Goal: Transaction & Acquisition: Purchase product/service

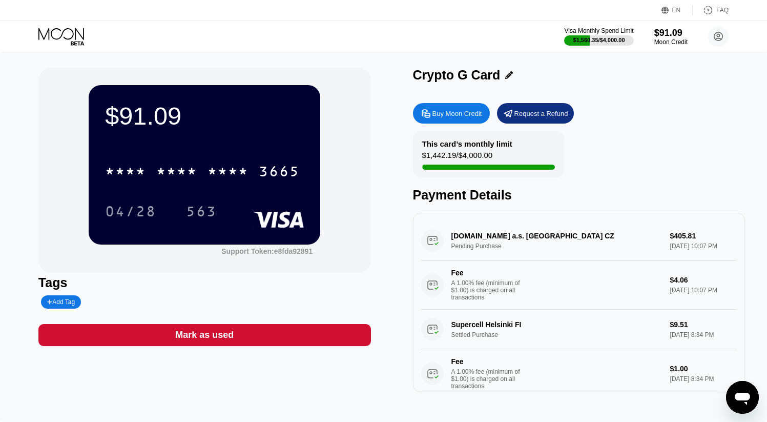
click at [440, 108] on div "Buy Moon Credit" at bounding box center [451, 113] width 77 height 21
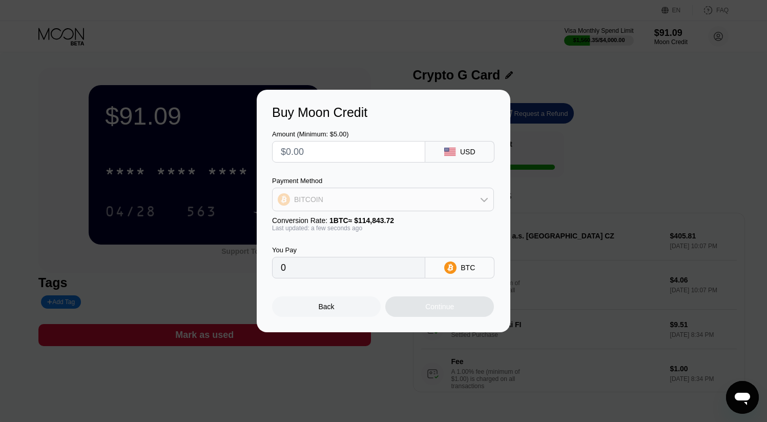
click at [369, 194] on div "BITCOIN" at bounding box center [383, 199] width 221 height 21
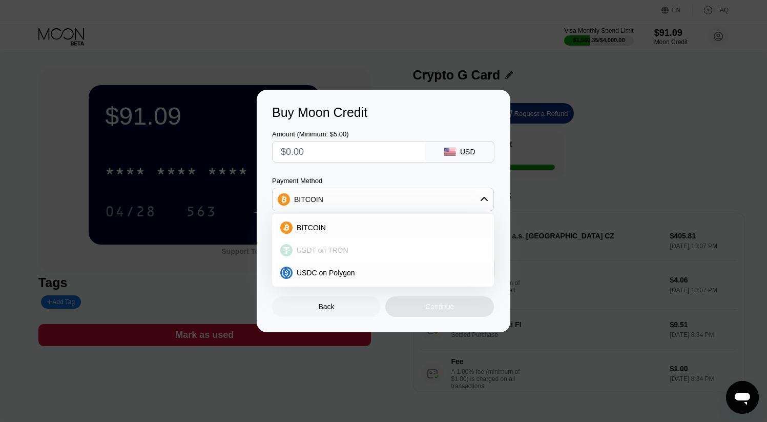
click at [336, 247] on span "USDT on TRON" at bounding box center [323, 250] width 52 height 8
type input "0.00"
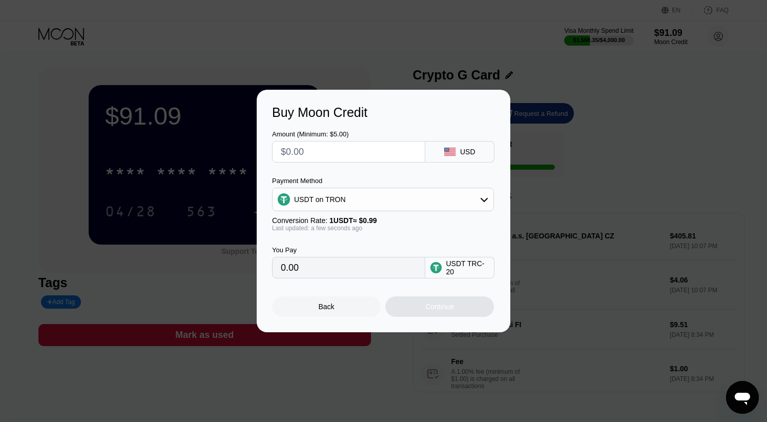
click at [341, 265] on input "0.00" at bounding box center [349, 267] width 136 height 21
click at [353, 142] on input "text" at bounding box center [349, 151] width 136 height 21
type input "$1"
type input "1.01"
type input "$10"
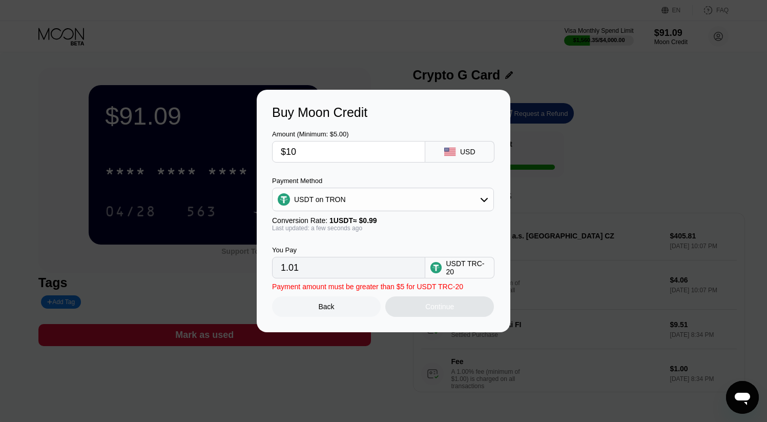
type input "10.10"
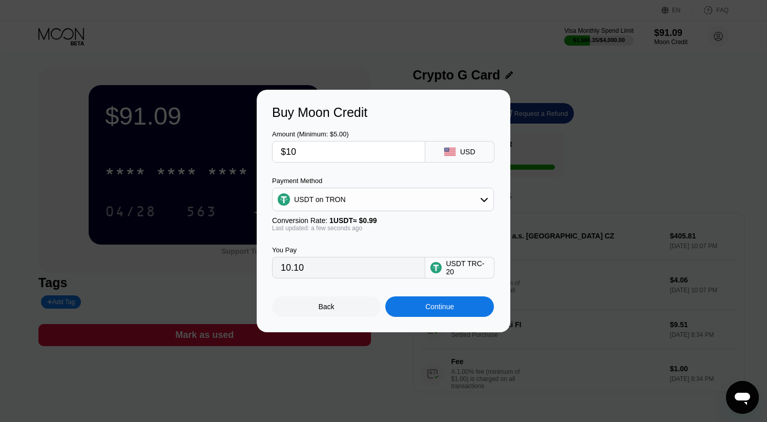
type input "$100"
type input "101.01"
type input "$100"
click at [416, 312] on div "Continue" at bounding box center [439, 306] width 109 height 21
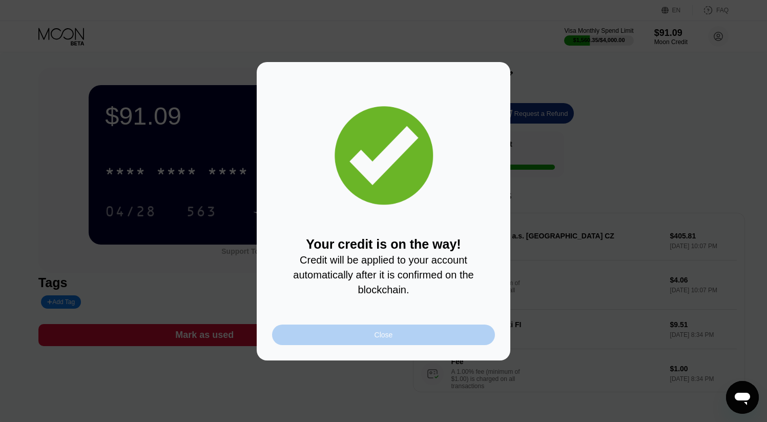
click at [324, 326] on div "Close" at bounding box center [383, 334] width 223 height 21
